Goal: Information Seeking & Learning: Learn about a topic

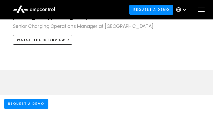
scroll to position [665, 0]
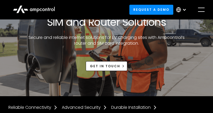
scroll to position [17, 0]
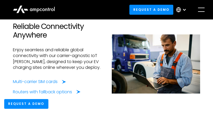
scroll to position [254, 0]
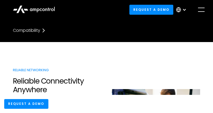
click at [201, 9] on div "menu" at bounding box center [201, 10] width 8 height 8
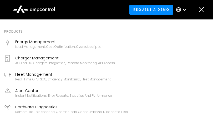
scroll to position [17, 0]
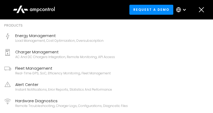
click at [40, 51] on div "Charger Management" at bounding box center [65, 52] width 100 height 6
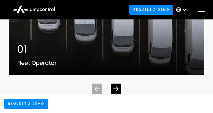
scroll to position [2537, 0]
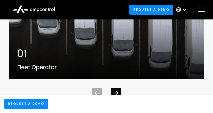
click at [106, 81] on div at bounding box center [106, 88] width 196 height 19
